Goal: Information Seeking & Learning: Understand process/instructions

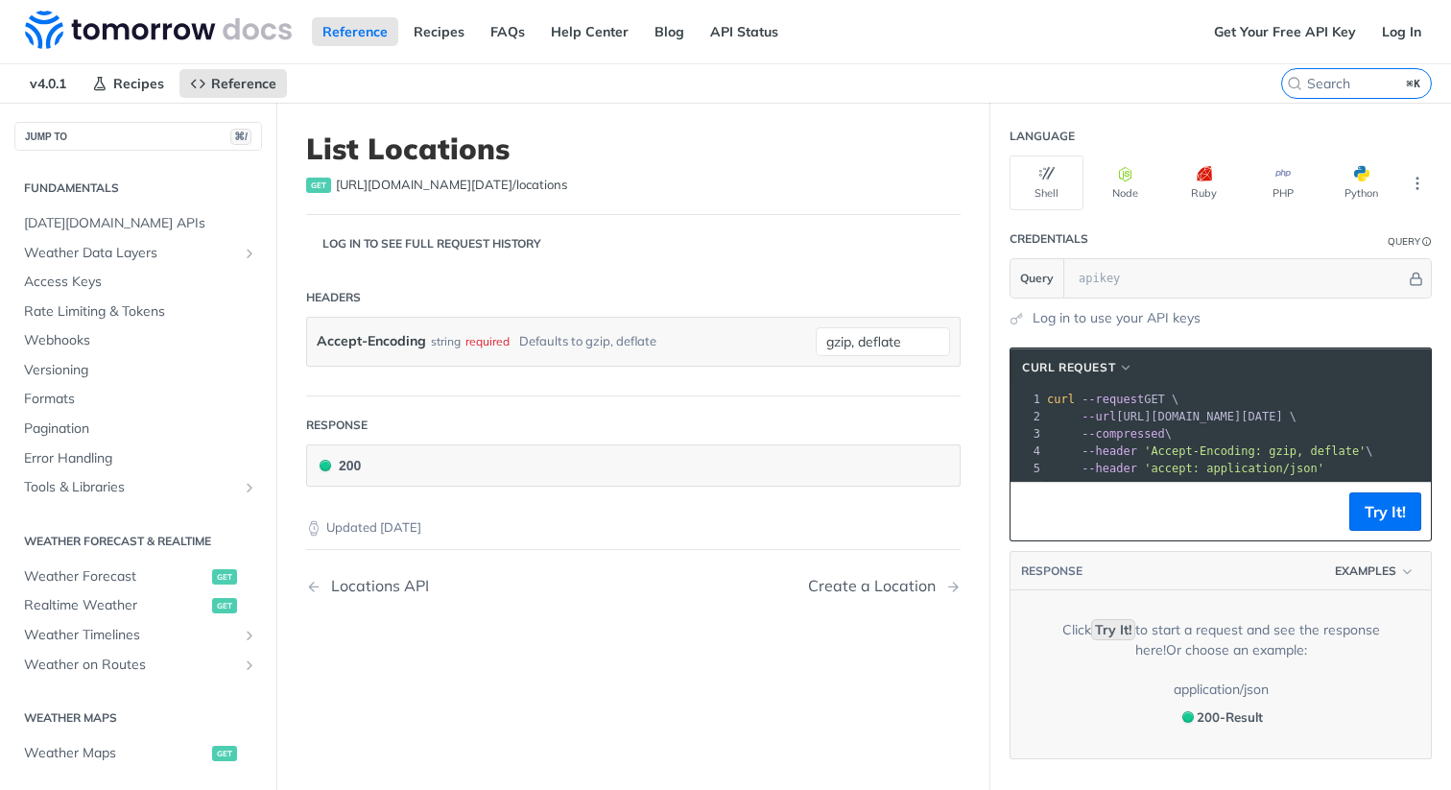
scroll to position [485, 0]
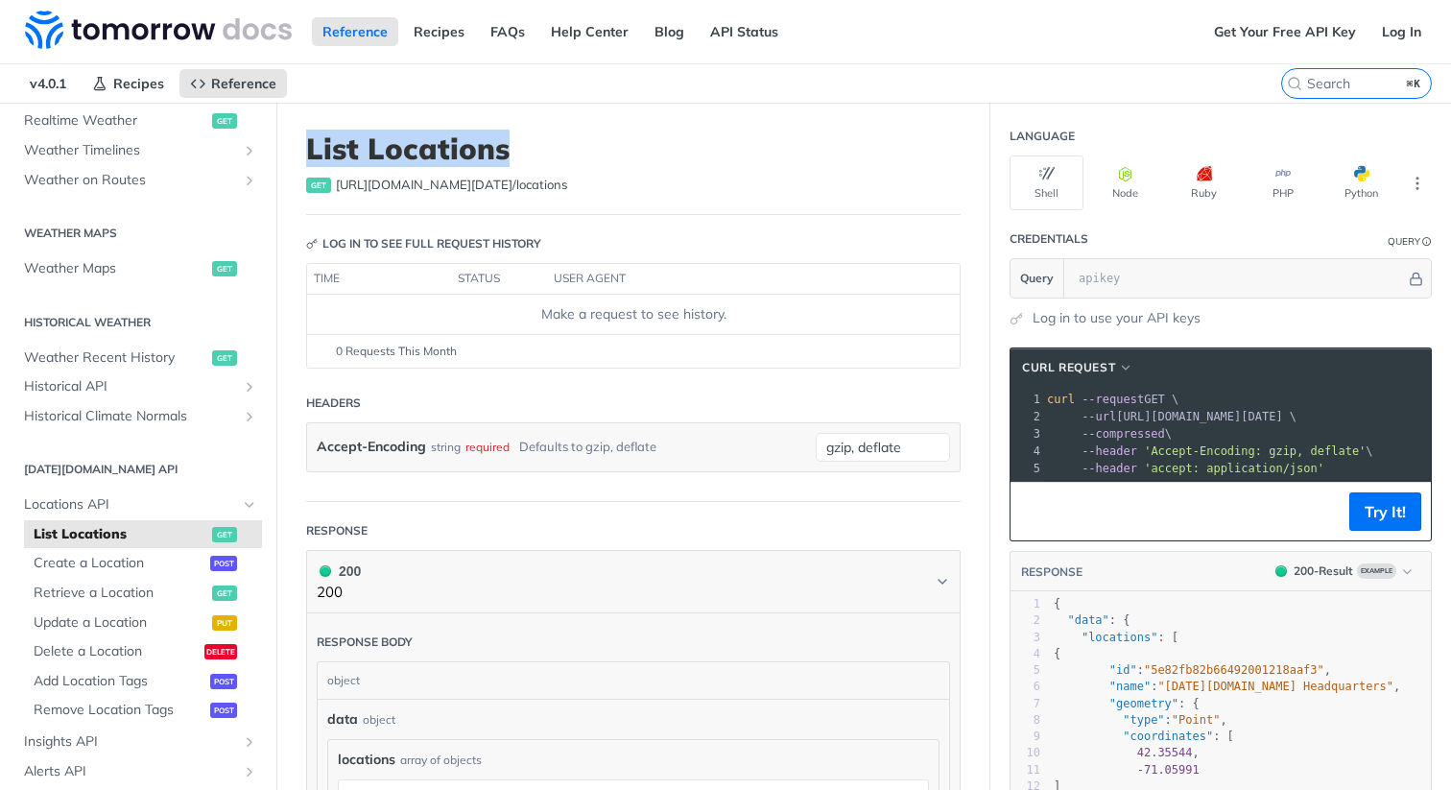
drag, startPoint x: 307, startPoint y: 149, endPoint x: 505, endPoint y: 149, distance: 197.7
click at [505, 149] on h1 "List Locations" at bounding box center [633, 148] width 655 height 35
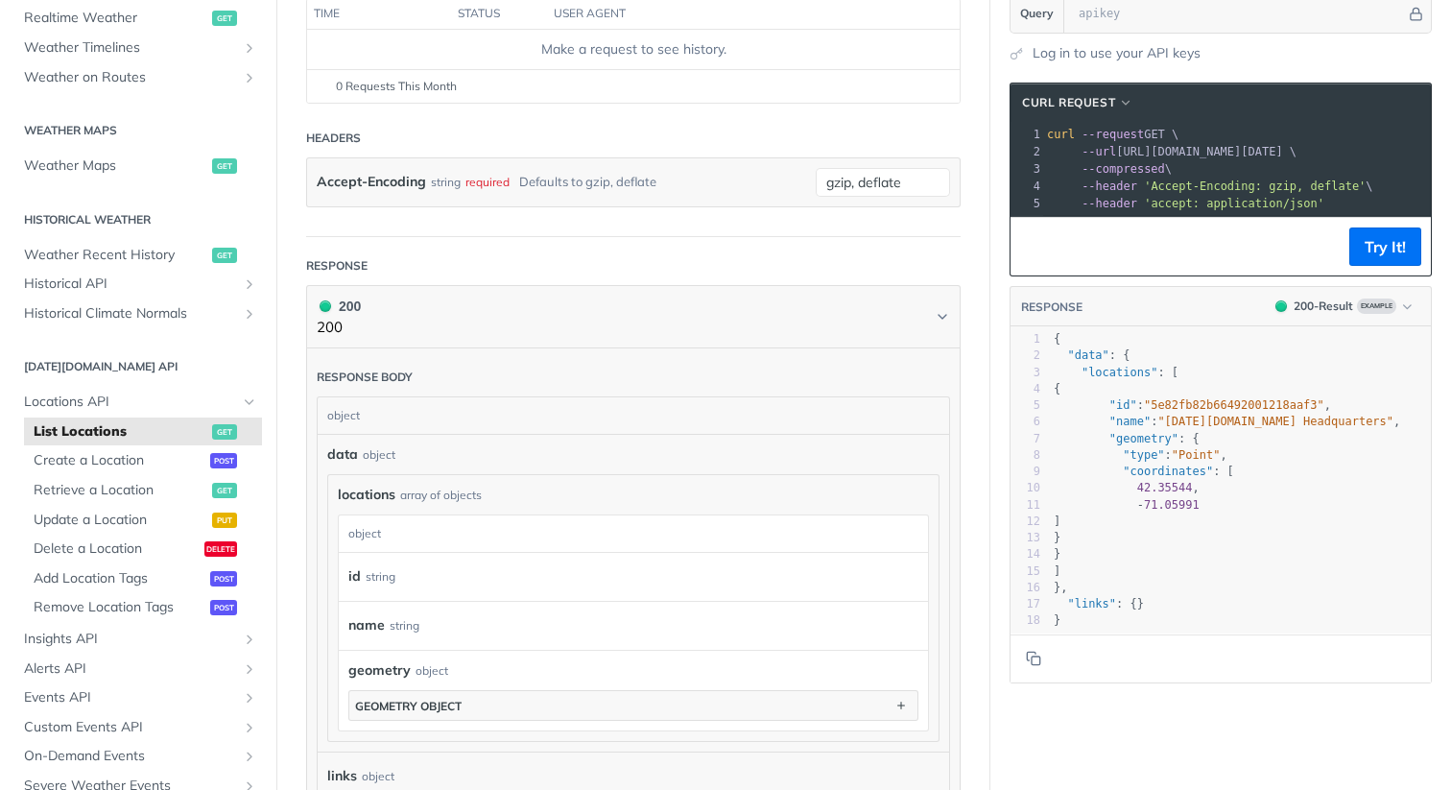
scroll to position [266, 0]
click at [73, 487] on span "Retrieve a Location" at bounding box center [121, 490] width 174 height 19
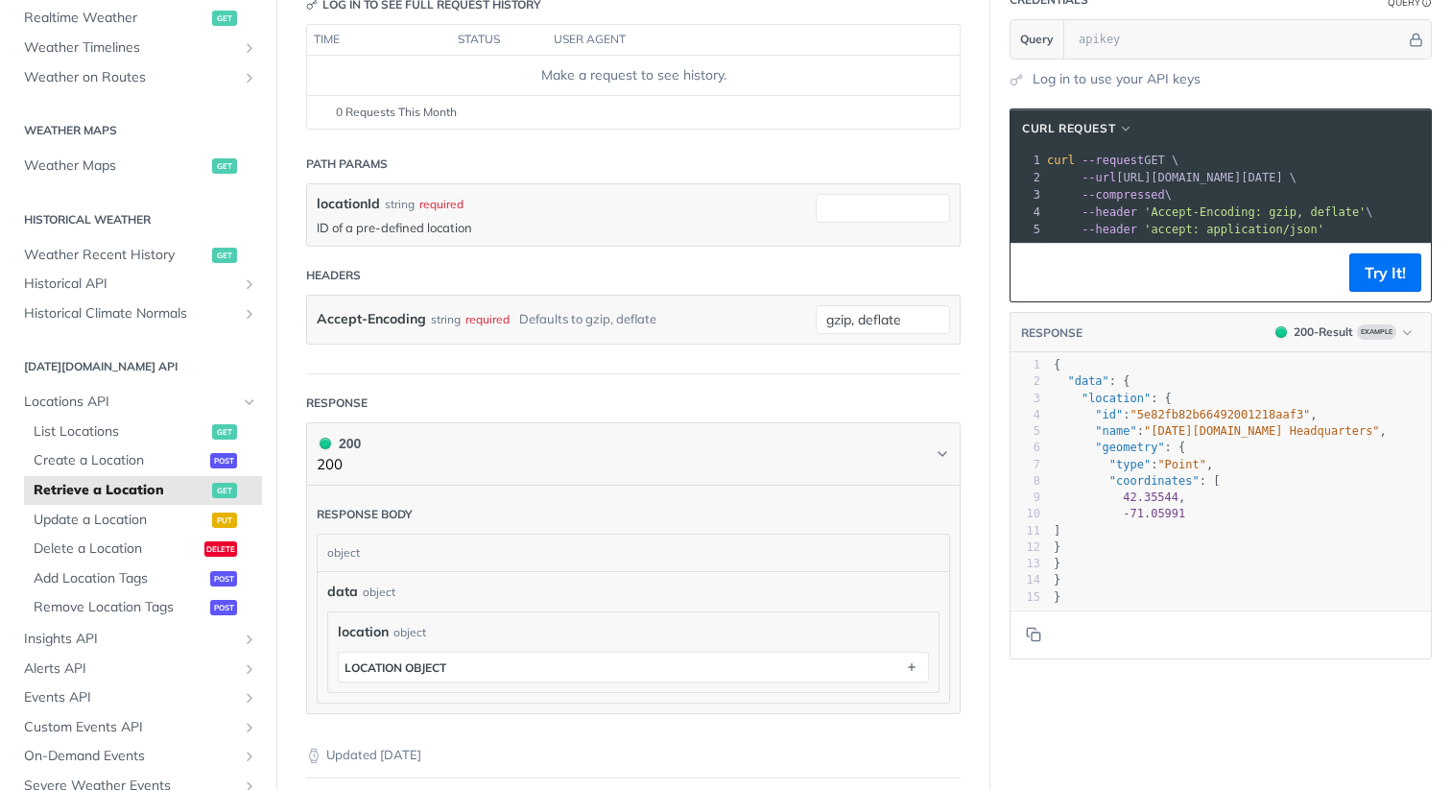
scroll to position [241, 0]
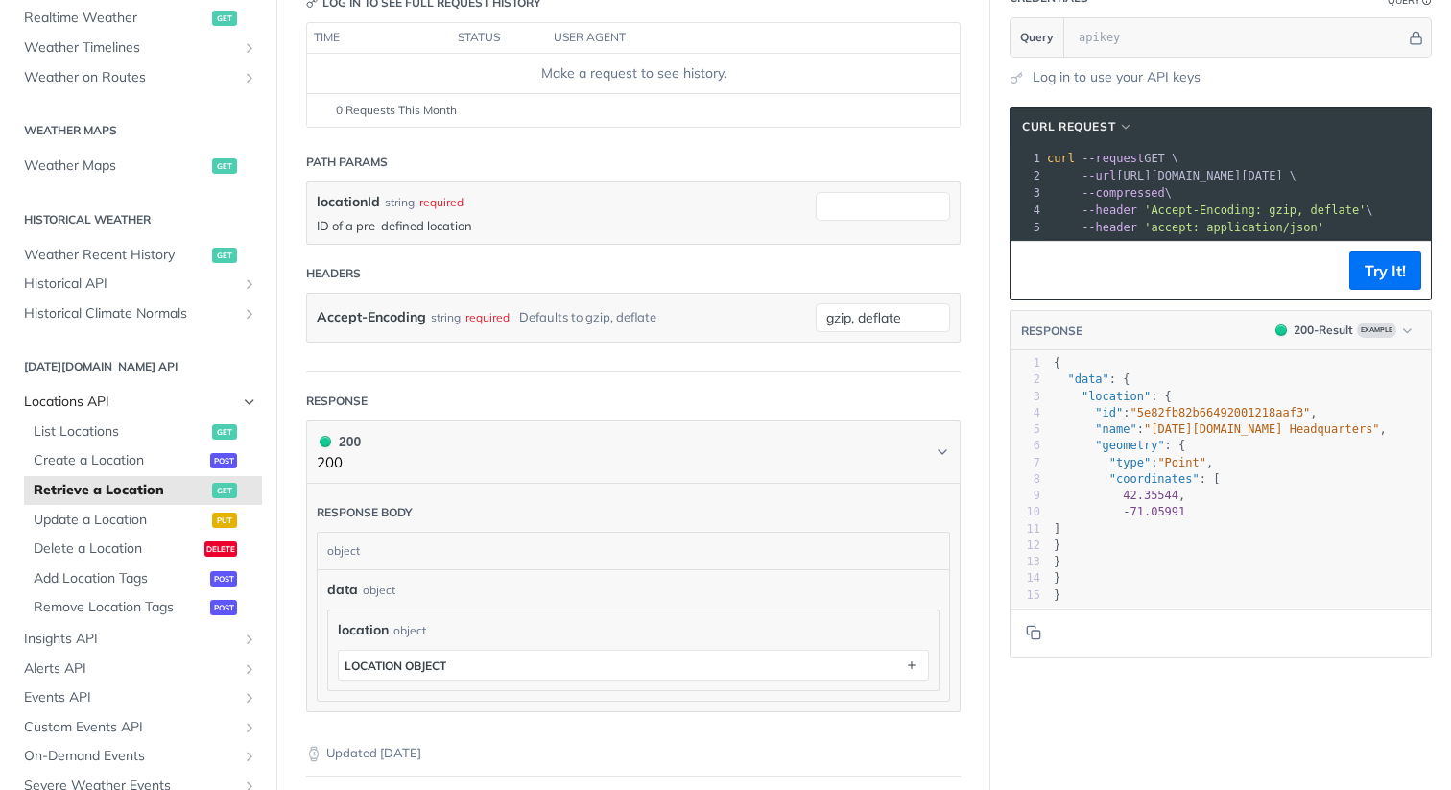
click at [122, 402] on span "Locations API" at bounding box center [130, 402] width 213 height 19
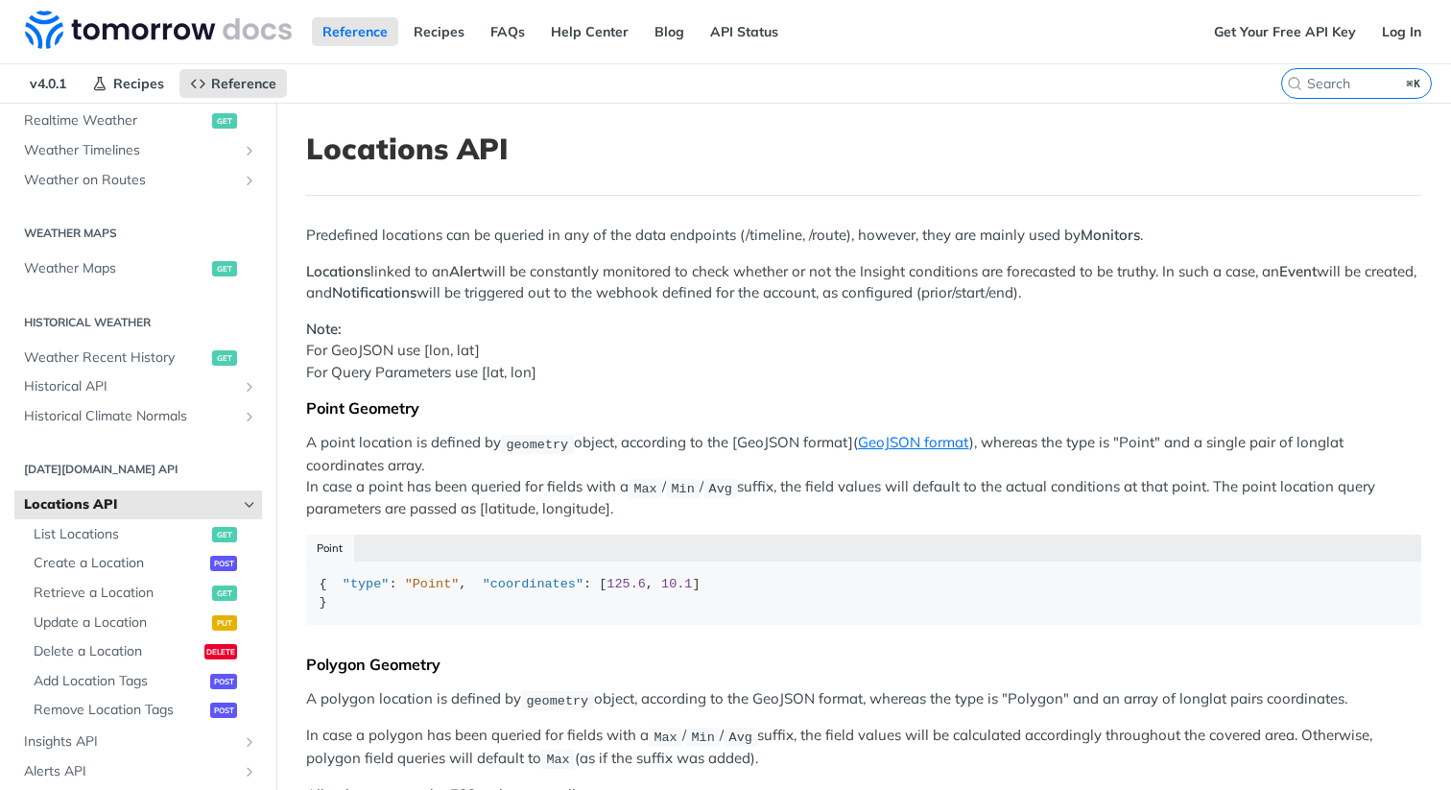
click at [224, 502] on span "Locations API" at bounding box center [130, 504] width 213 height 19
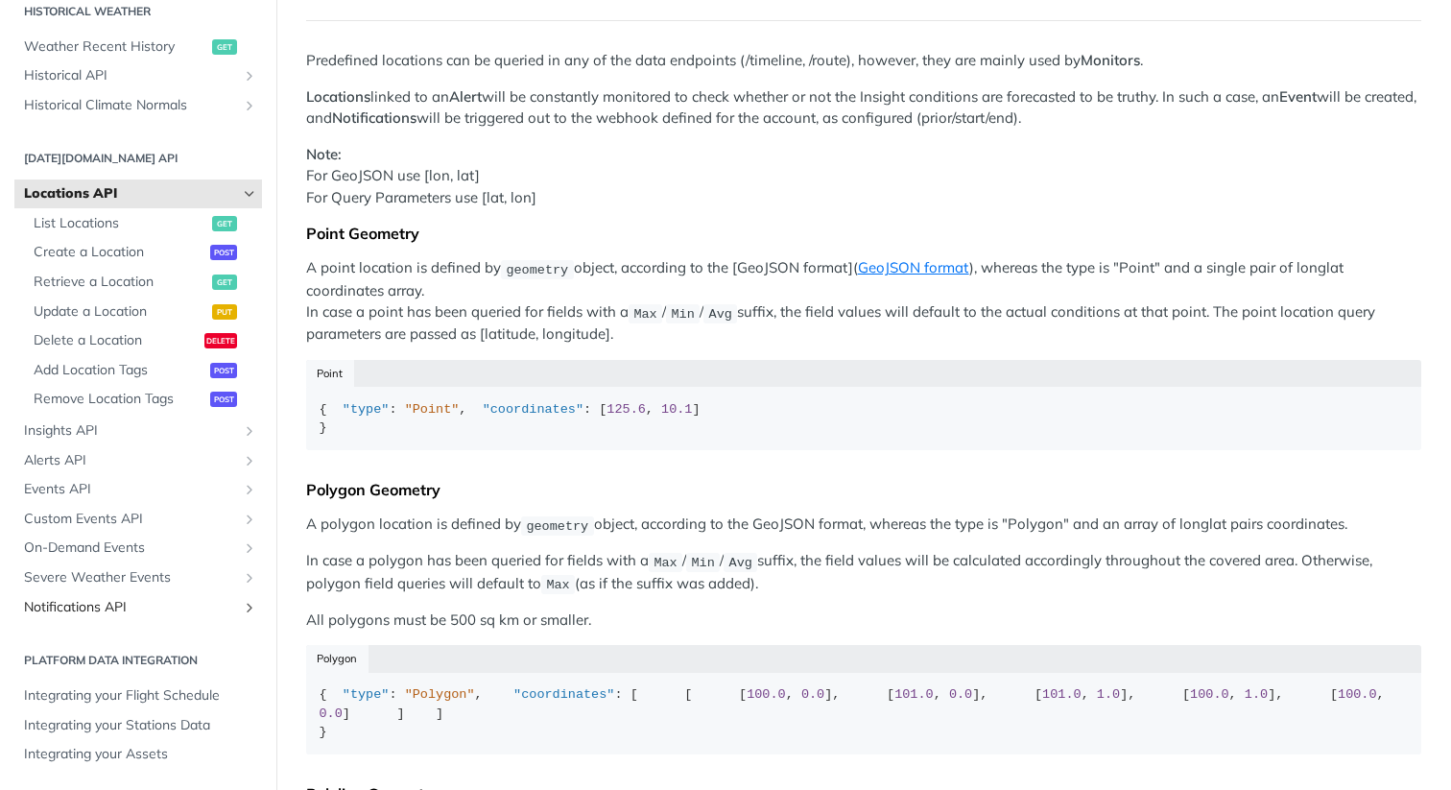
scroll to position [177, 0]
click at [85, 198] on span "Locations API" at bounding box center [130, 193] width 213 height 19
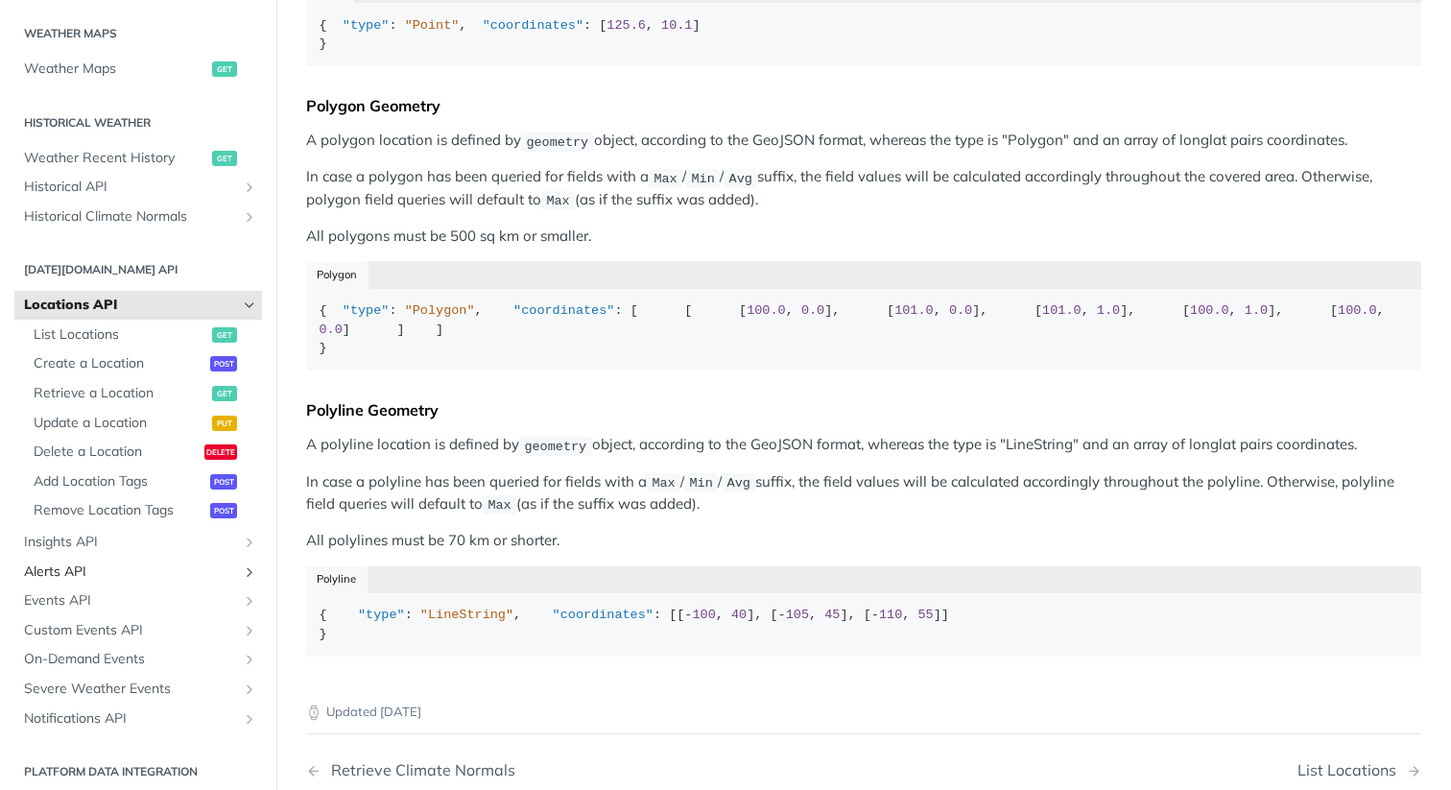
scroll to position [693, 0]
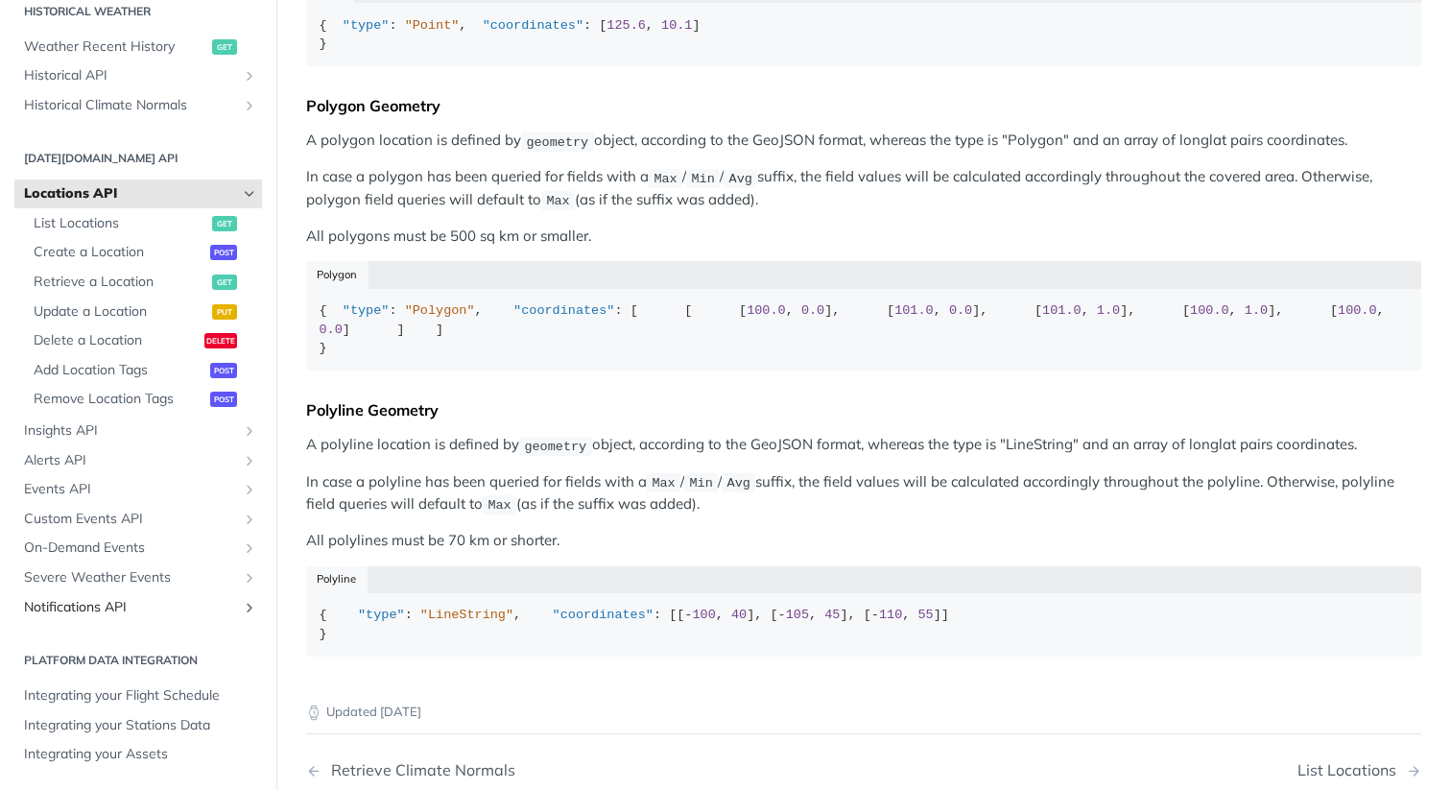
click at [108, 610] on span "Notifications API" at bounding box center [130, 607] width 213 height 19
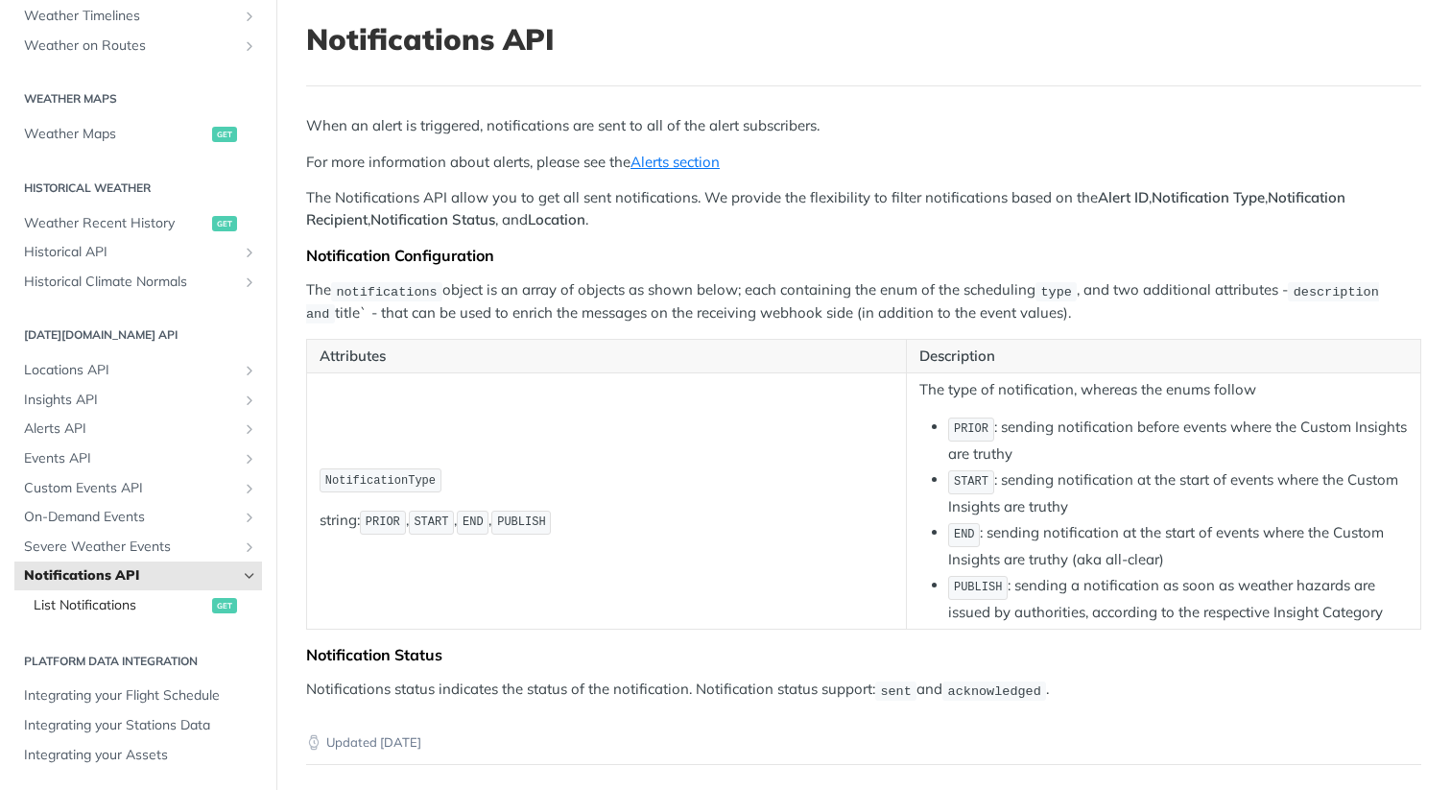
scroll to position [165, 0]
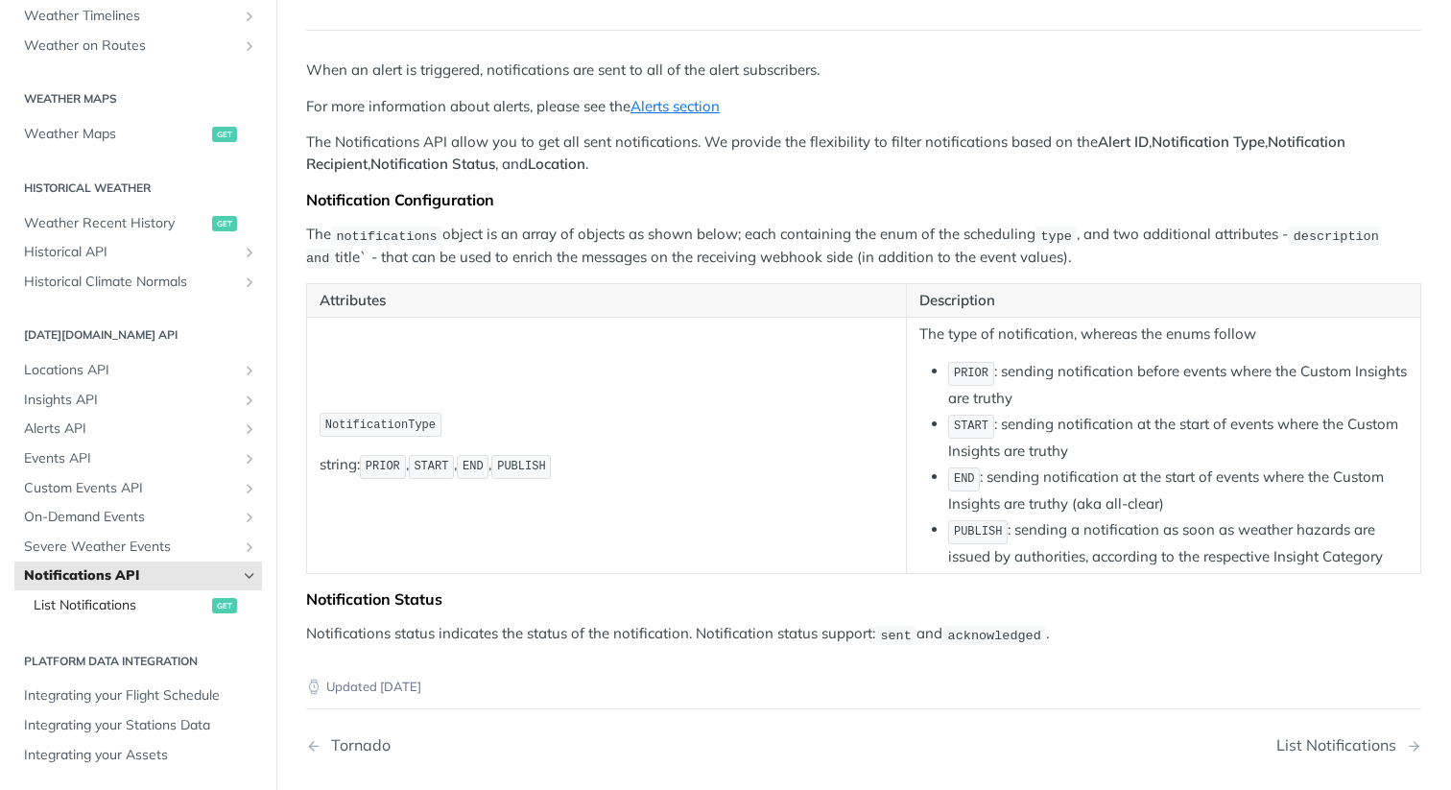
click at [111, 608] on span "List Notifications" at bounding box center [121, 605] width 174 height 19
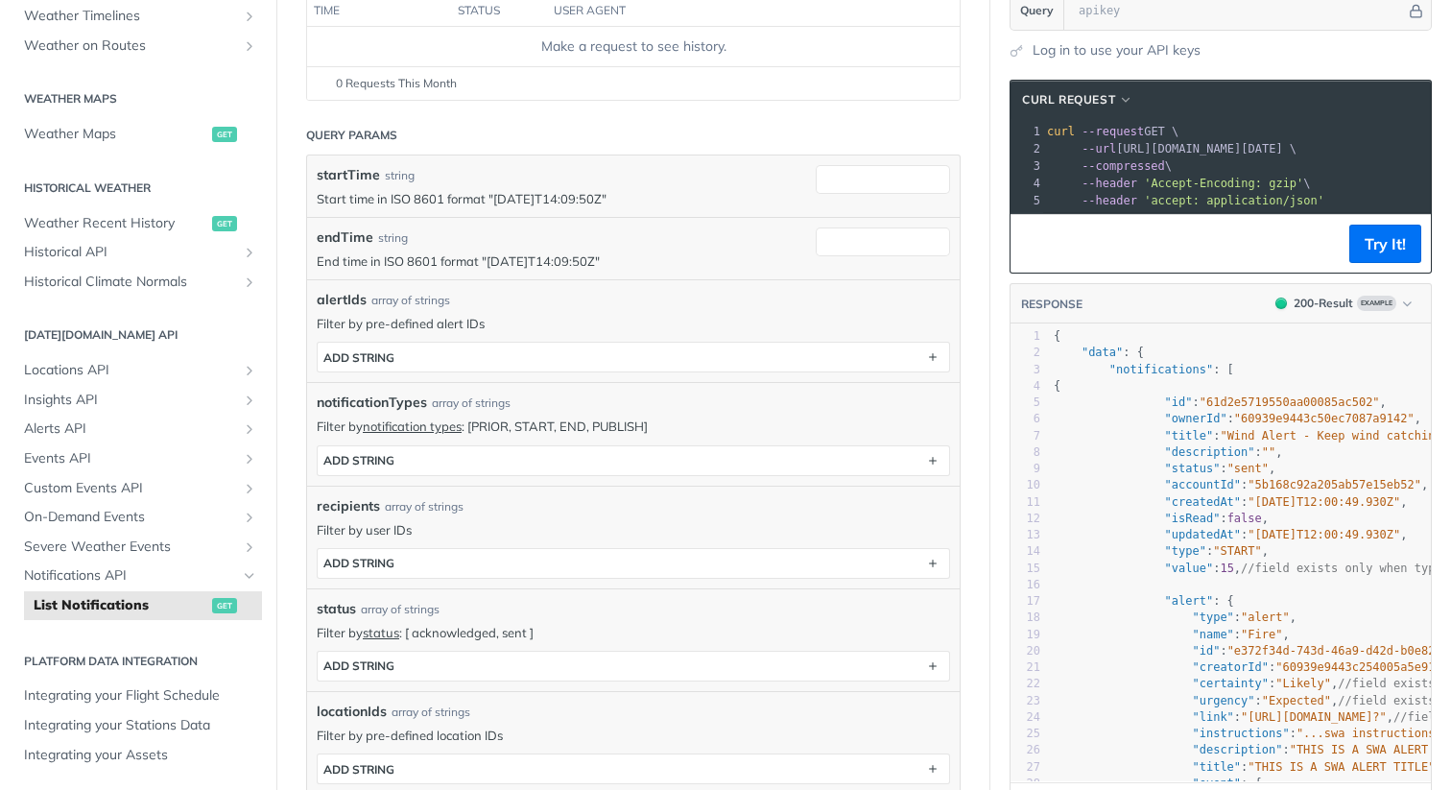
click at [289, 526] on article "List Notifications get [URL][DOMAIN_NAME][DATE] /notifications Log in to see fu…" at bounding box center [633, 620] width 714 height 1570
